Goal: Information Seeking & Learning: Understand process/instructions

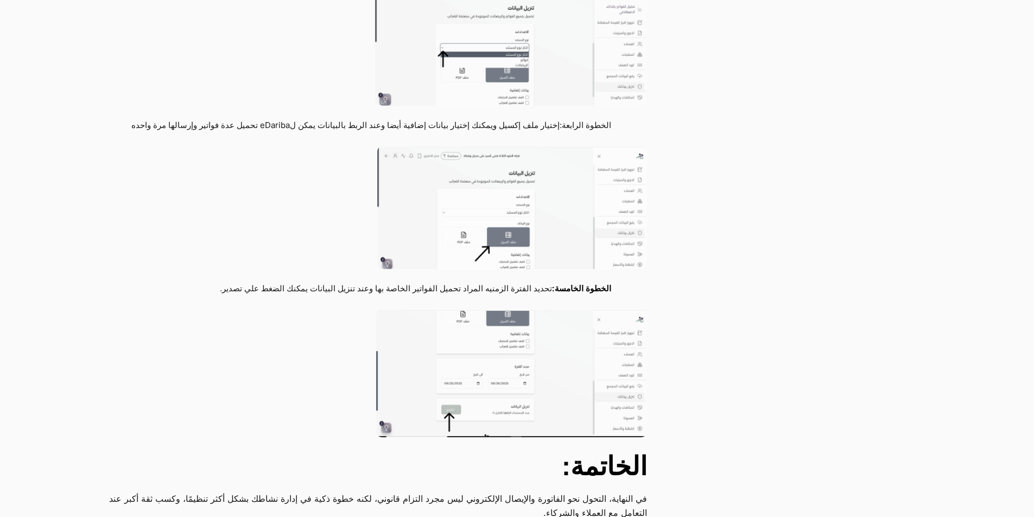
scroll to position [2562, 0]
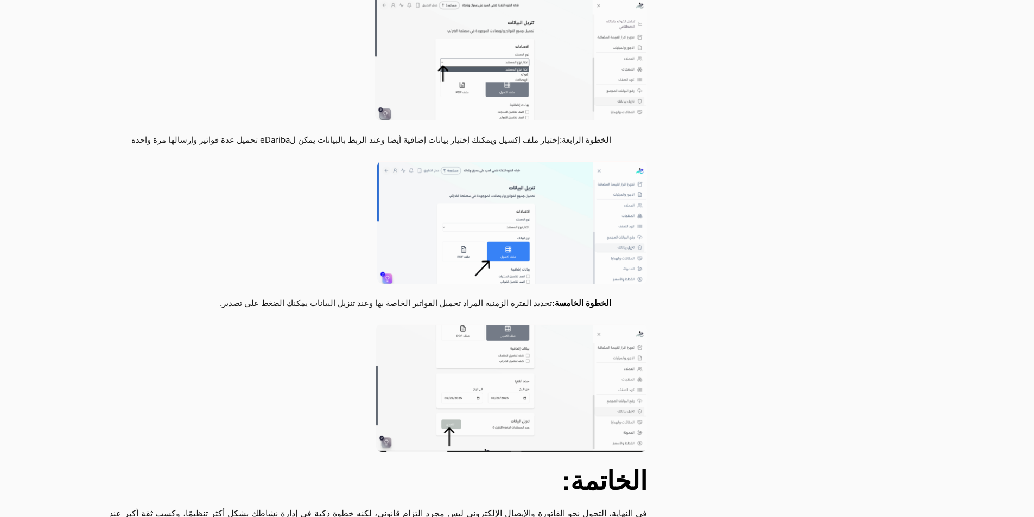
click at [511, 269] on img at bounding box center [512, 222] width 270 height 123
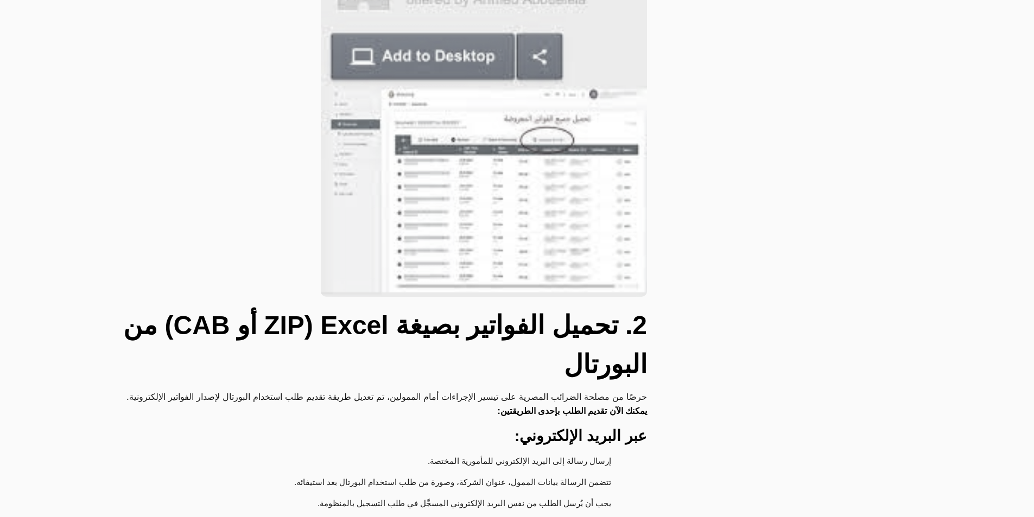
scroll to position [825, 0]
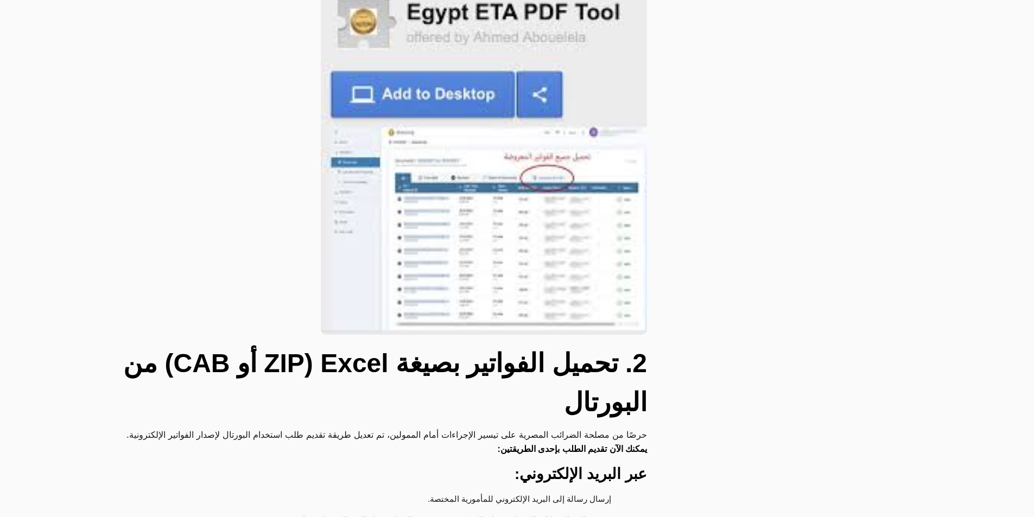
click at [479, 200] on img at bounding box center [484, 156] width 326 height 357
click at [502, 52] on img at bounding box center [484, 156] width 326 height 357
click at [484, 56] on img at bounding box center [484, 156] width 326 height 357
click at [456, 64] on img at bounding box center [484, 156] width 326 height 357
click at [468, 53] on img at bounding box center [484, 156] width 326 height 357
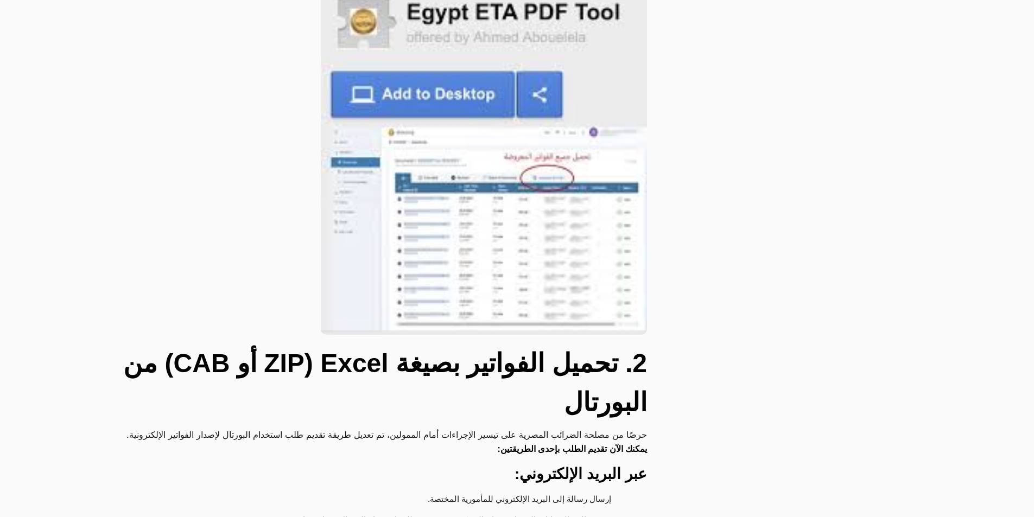
click at [469, 53] on img at bounding box center [484, 156] width 326 height 357
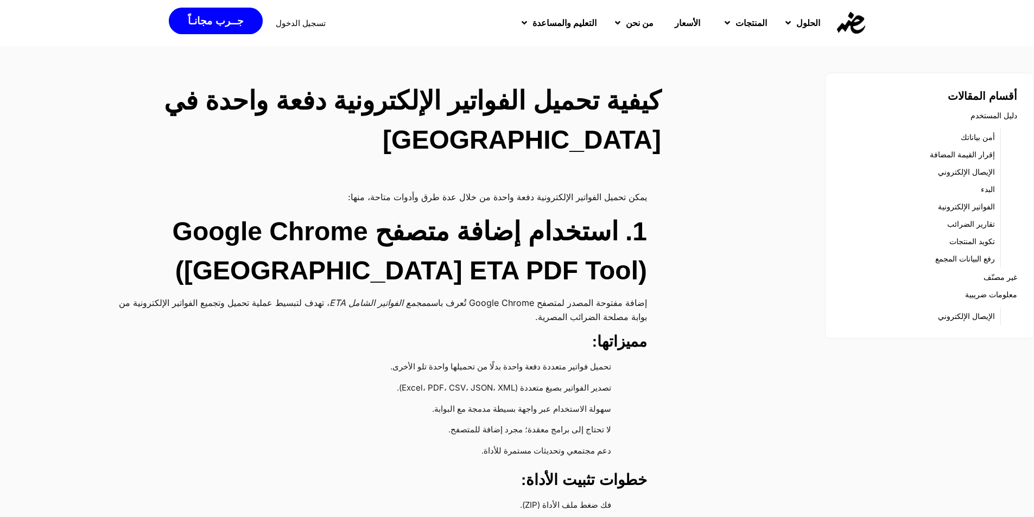
scroll to position [0, 0]
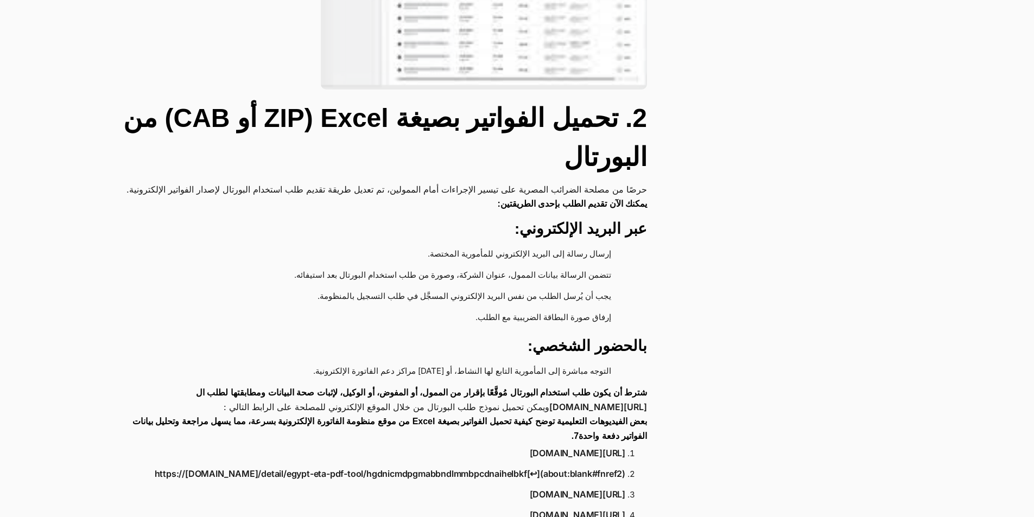
scroll to position [1303, 0]
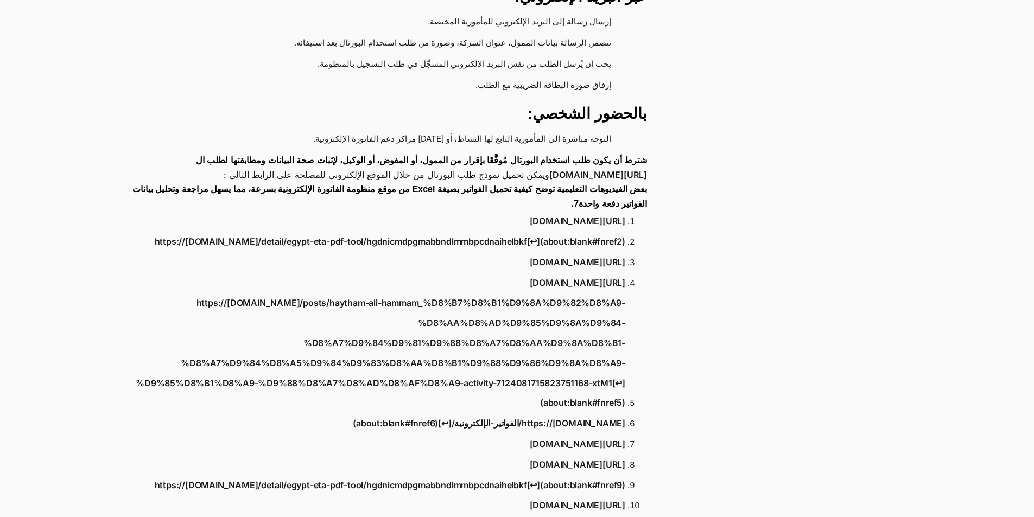
click at [530, 211] on link "[URL][DOMAIN_NAME]" at bounding box center [578, 221] width 96 height 20
